Goal: Transaction & Acquisition: Download file/media

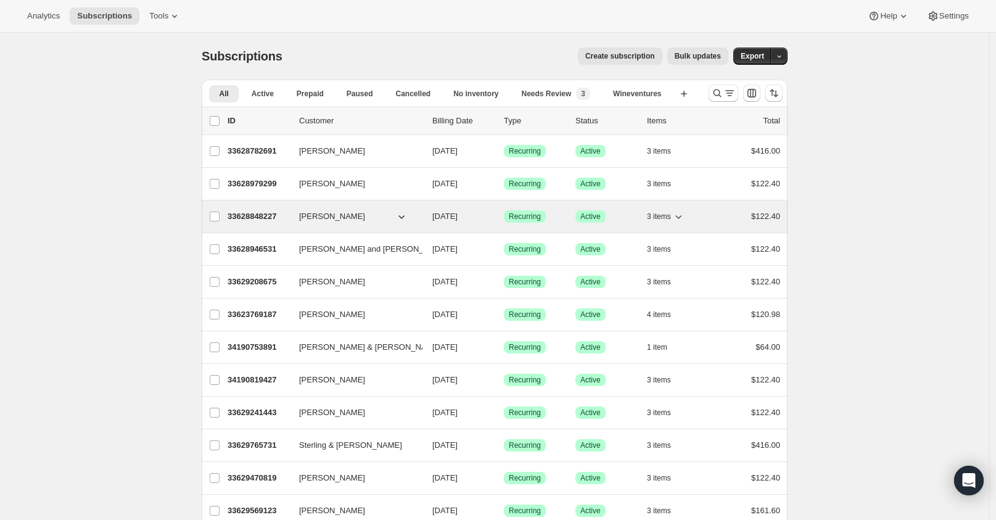
click at [248, 222] on p "33628848227" at bounding box center [258, 216] width 62 height 12
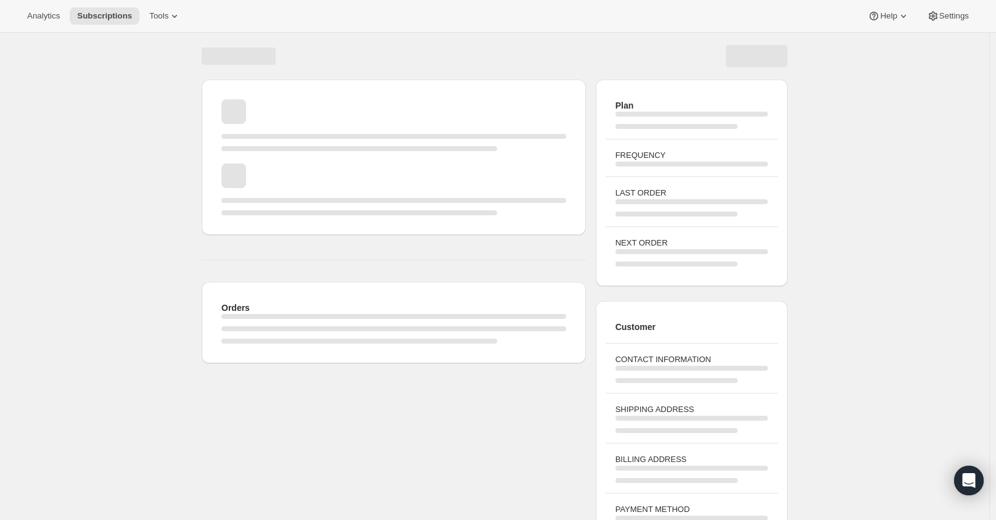
click at [256, 213] on div "Page loading" at bounding box center [359, 212] width 276 height 5
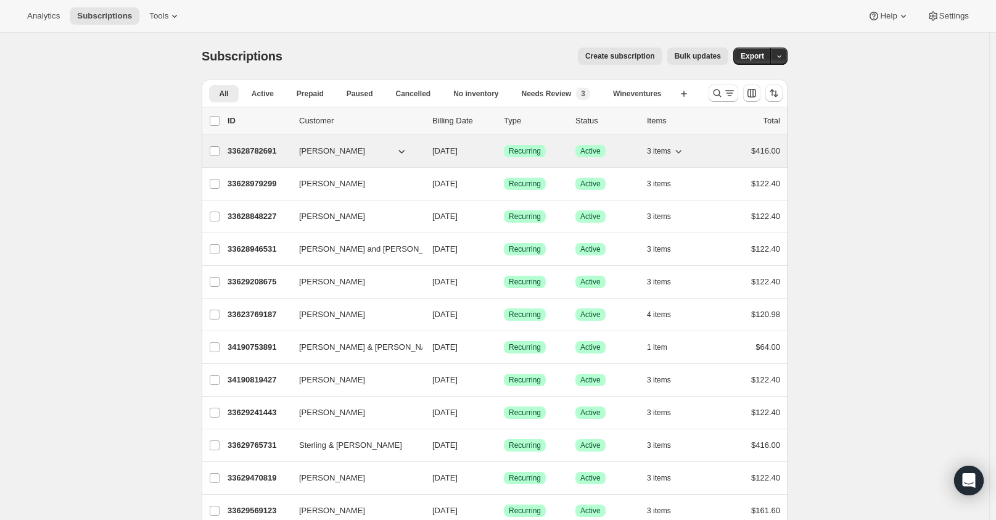
click at [271, 157] on p "33628782691" at bounding box center [258, 151] width 62 height 12
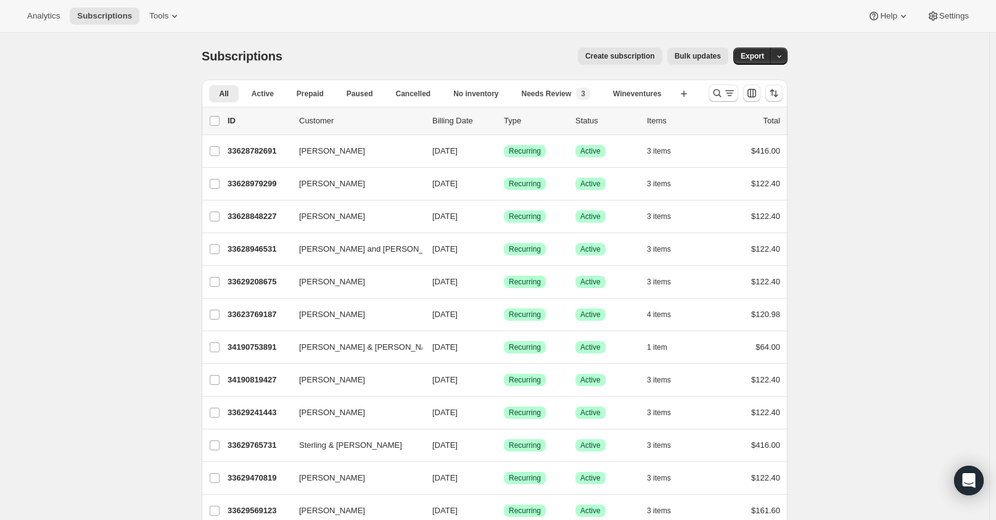
click at [49, 1] on div "Analytics Subscriptions Tools Help Settings" at bounding box center [498, 16] width 996 height 33
click at [47, 9] on button "Analytics" at bounding box center [43, 15] width 47 height 17
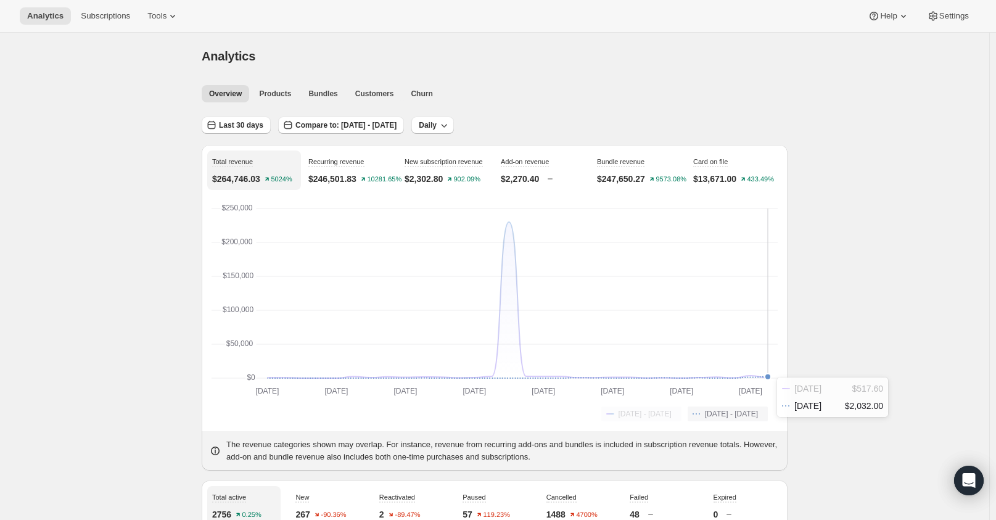
click at [764, 377] on icon at bounding box center [518, 377] width 501 height 1
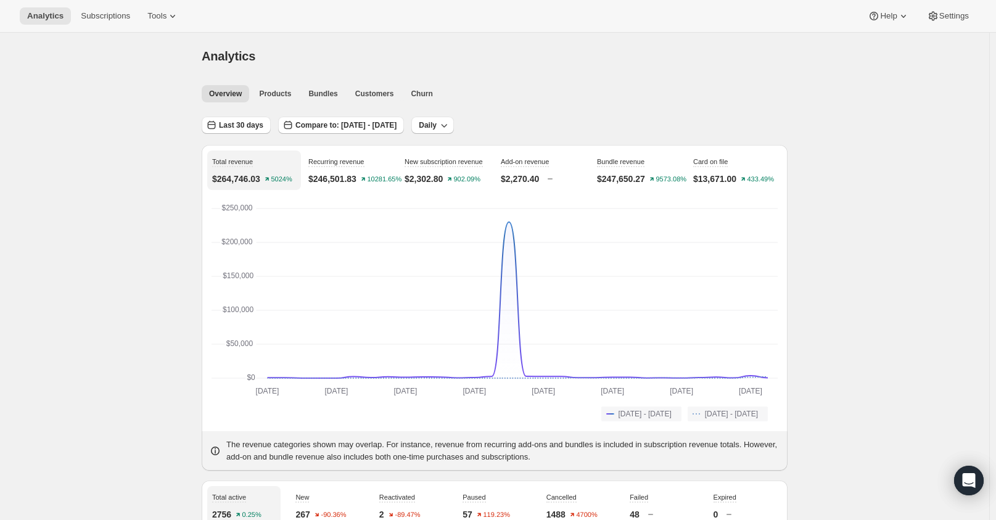
drag, startPoint x: 414, startPoint y: 102, endPoint x: 415, endPoint y: 94, distance: 8.7
click at [415, 100] on div "Overview Products Bundles Customers Churn More views Overview Products Bundles …" at bounding box center [490, 93] width 593 height 27
click at [415, 93] on span "Churn" at bounding box center [422, 94] width 22 height 10
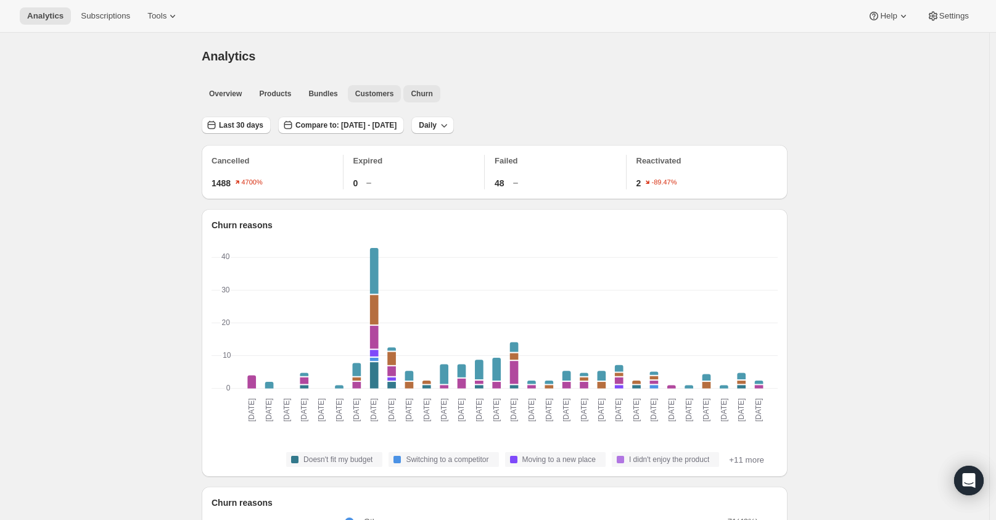
click at [379, 99] on button "Customers" at bounding box center [375, 93] width 54 height 17
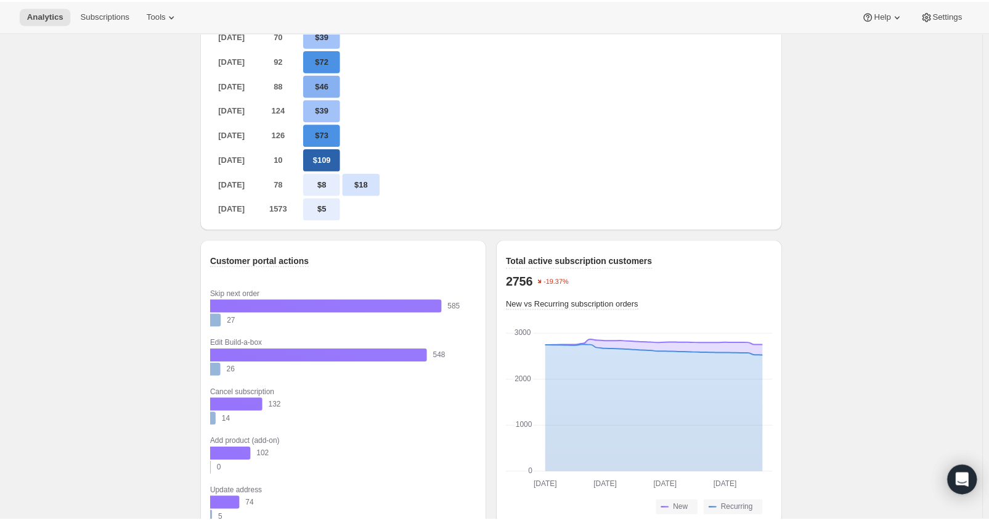
scroll to position [1038, 0]
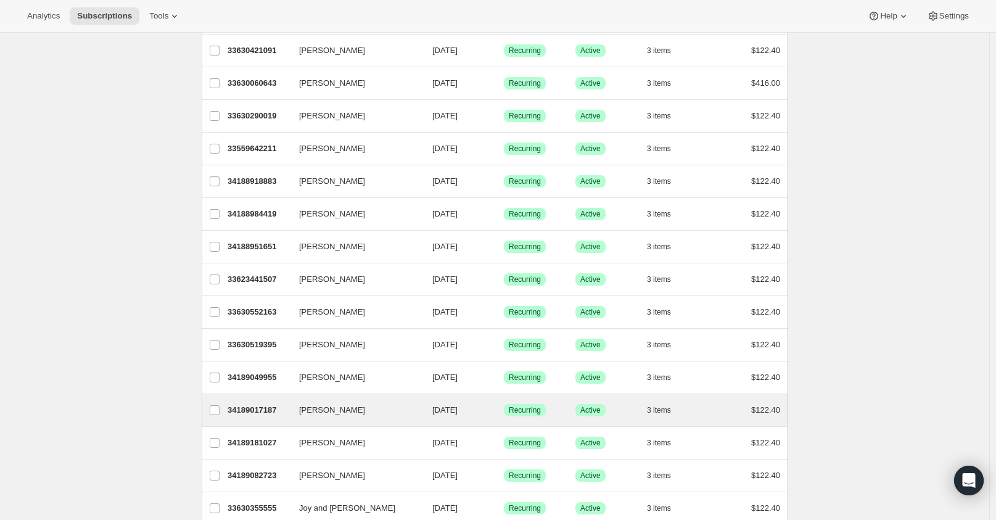
scroll to position [1327, 0]
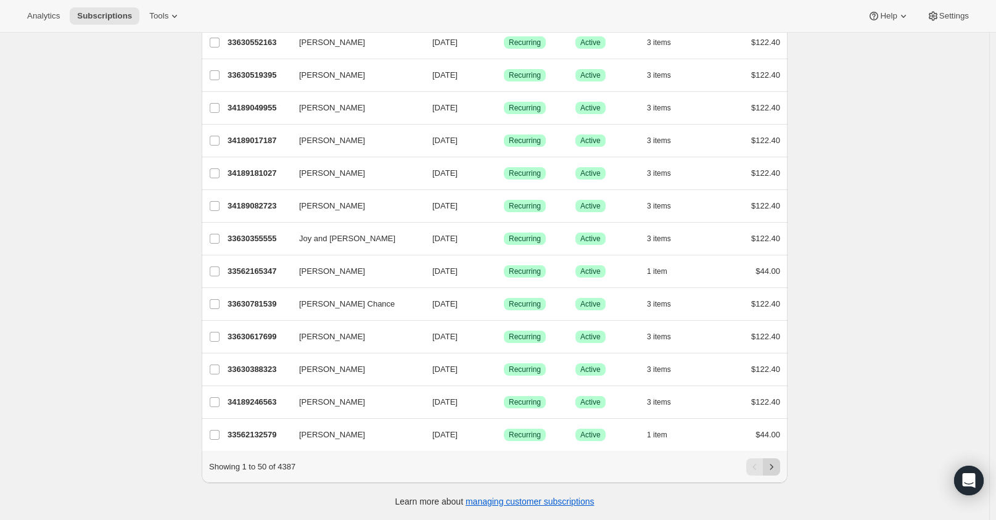
click at [777, 469] on icon "Next" at bounding box center [771, 467] width 12 height 12
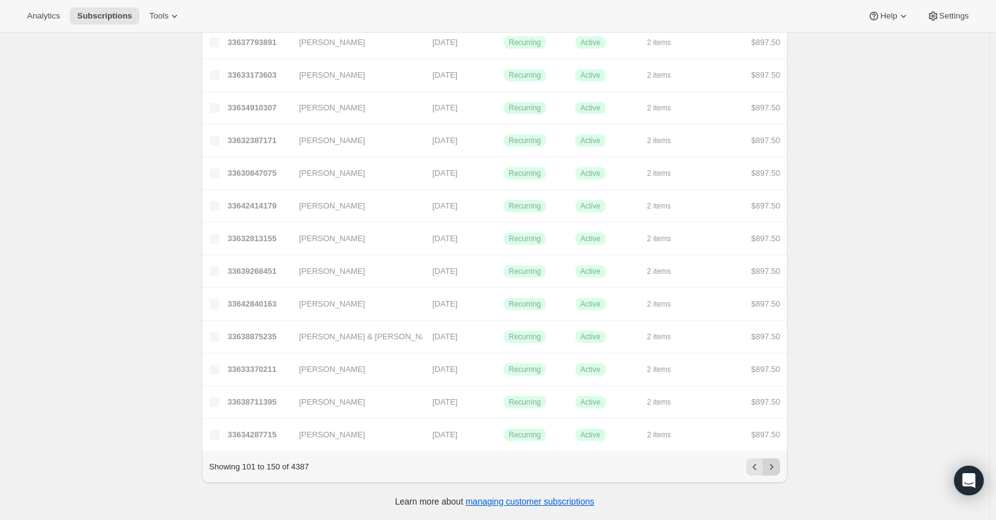
click at [777, 469] on icon "Next" at bounding box center [771, 467] width 12 height 12
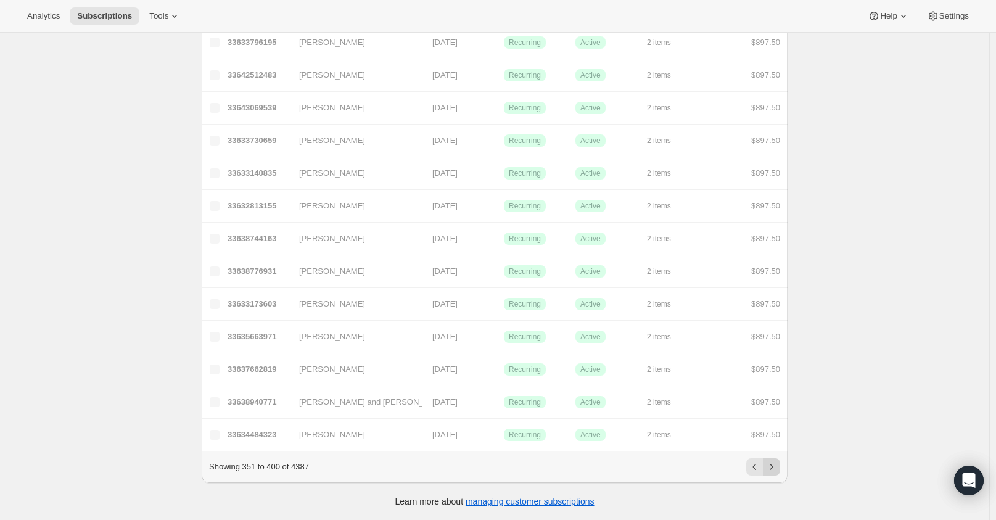
click at [777, 469] on icon "Next" at bounding box center [771, 467] width 12 height 12
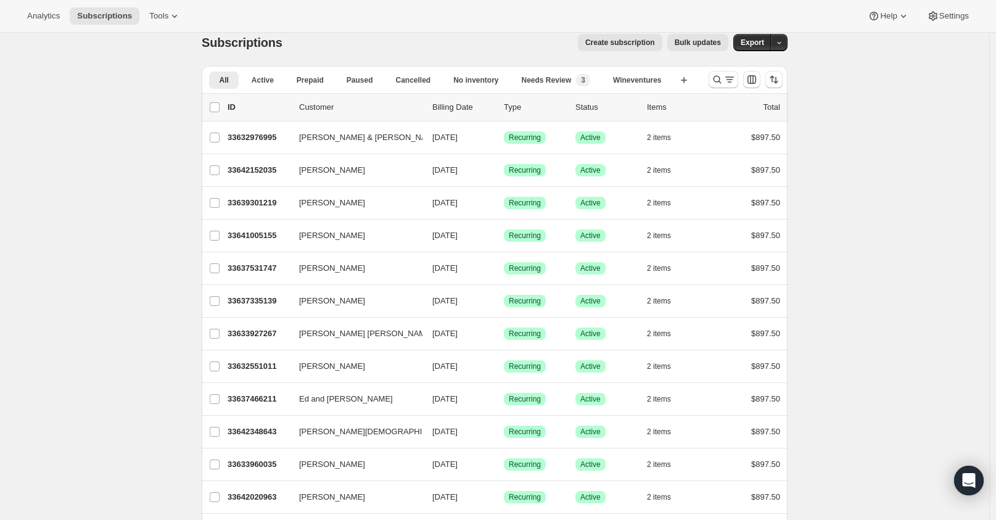
scroll to position [0, 0]
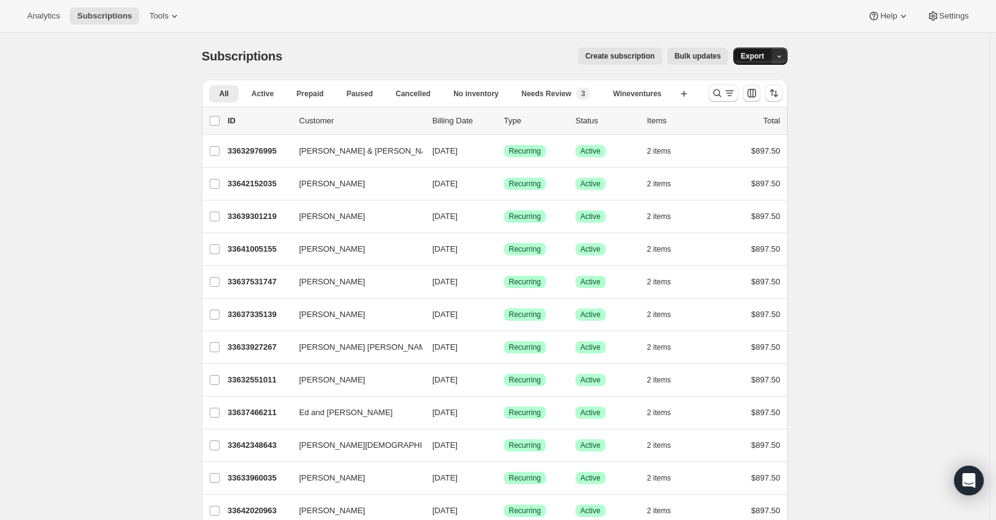
click at [763, 60] on span "Export" at bounding box center [751, 56] width 23 height 10
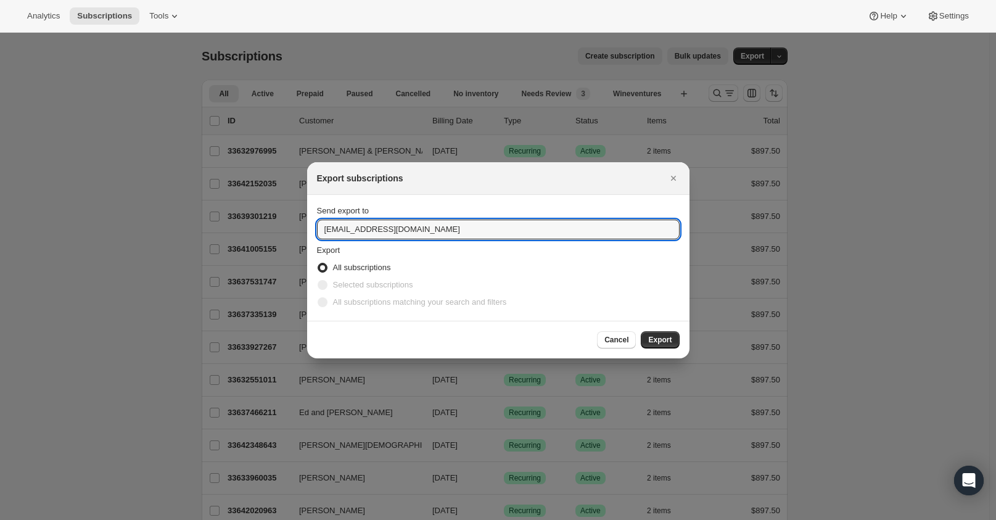
drag, startPoint x: 343, startPoint y: 231, endPoint x: 260, endPoint y: 231, distance: 83.8
type input "mzaccaria@cliffamily.com"
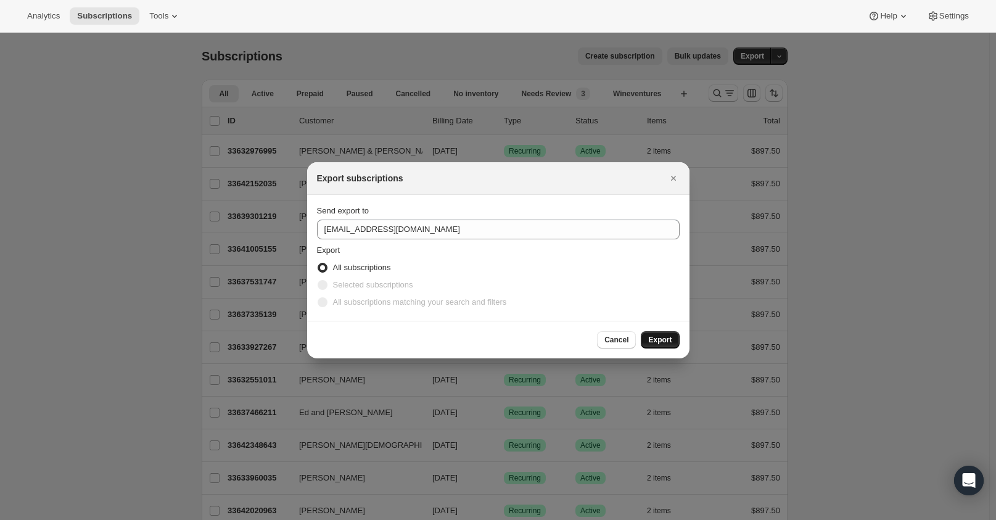
click at [663, 341] on span "Export" at bounding box center [659, 340] width 23 height 10
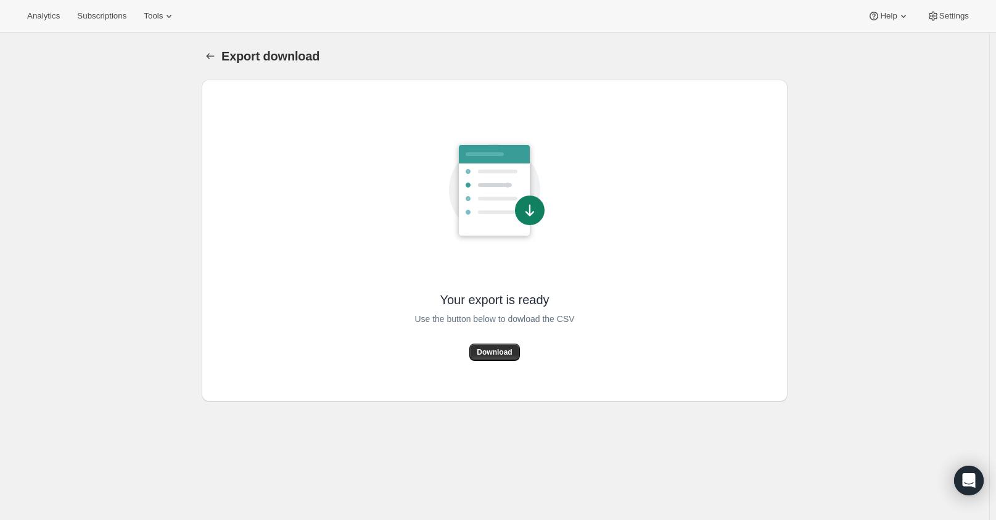
click at [483, 354] on span "Download" at bounding box center [494, 352] width 35 height 10
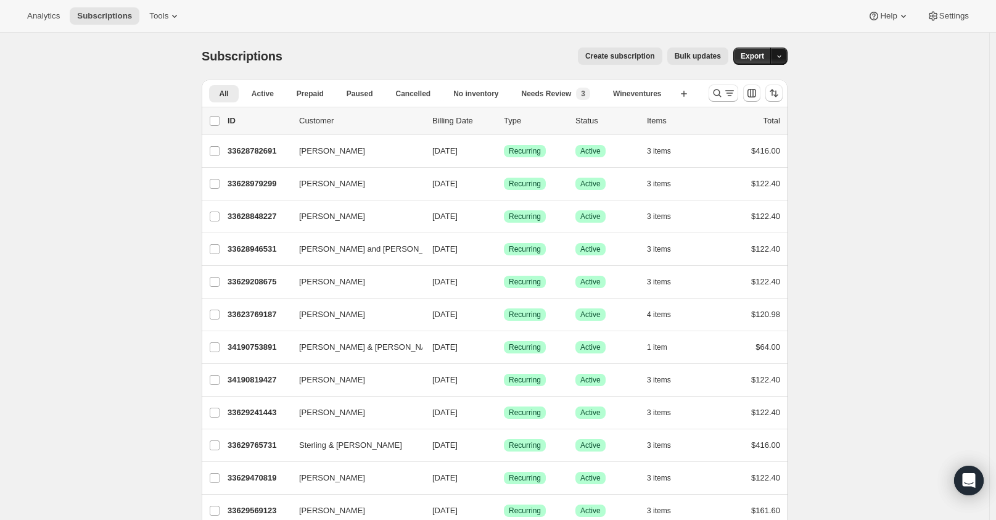
click at [782, 63] on button "button" at bounding box center [778, 55] width 17 height 17
click at [747, 77] on span "Subscription data" at bounding box center [717, 81] width 62 height 9
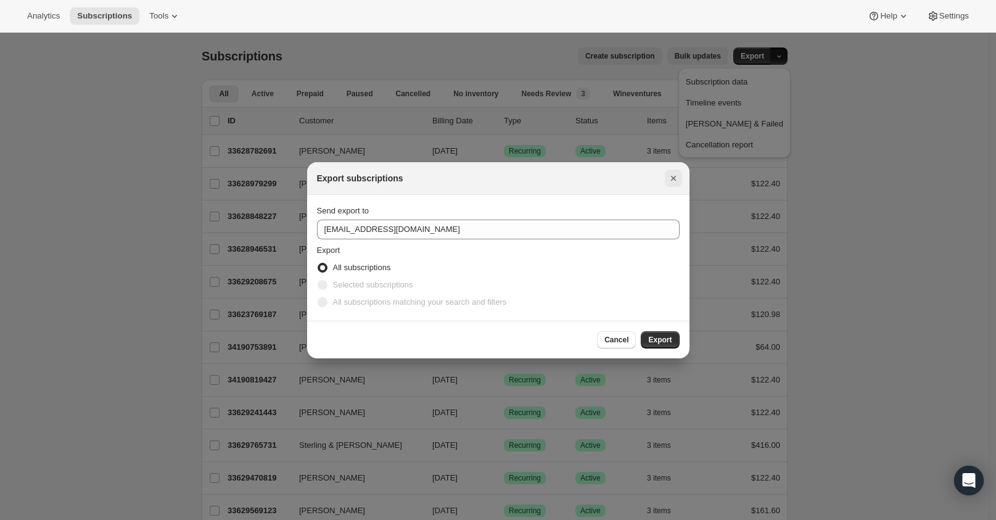
click at [668, 181] on icon "Close" at bounding box center [673, 178] width 12 height 12
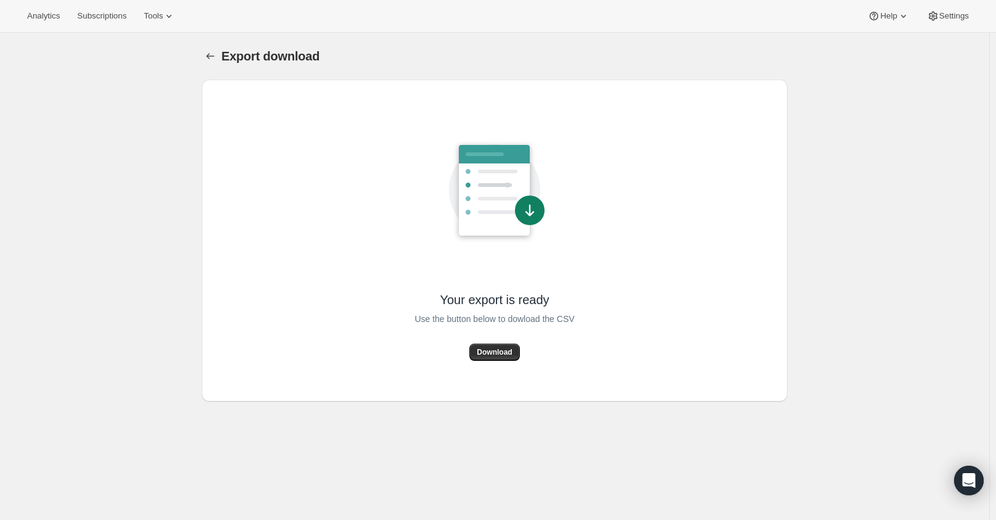
drag, startPoint x: 605, startPoint y: 260, endPoint x: 533, endPoint y: 337, distance: 105.1
click at [604, 261] on div "Your export is ready Use the button below to dowload the CSV Download" at bounding box center [494, 240] width 566 height 302
click at [498, 354] on span "Download" at bounding box center [494, 352] width 35 height 10
